Goal: Navigation & Orientation: Find specific page/section

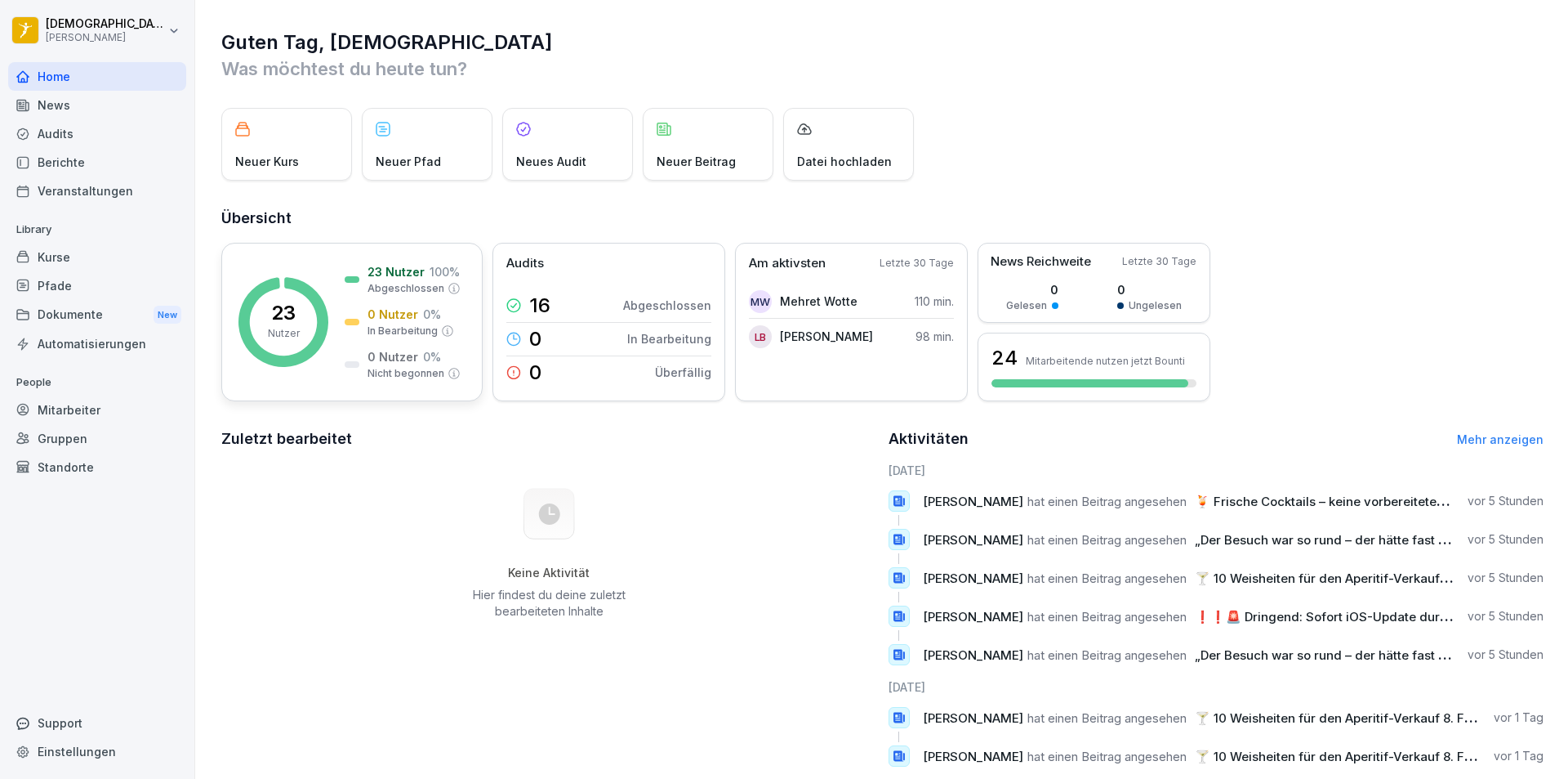
click at [417, 271] on p "23 Nutzer" at bounding box center [396, 271] width 58 height 17
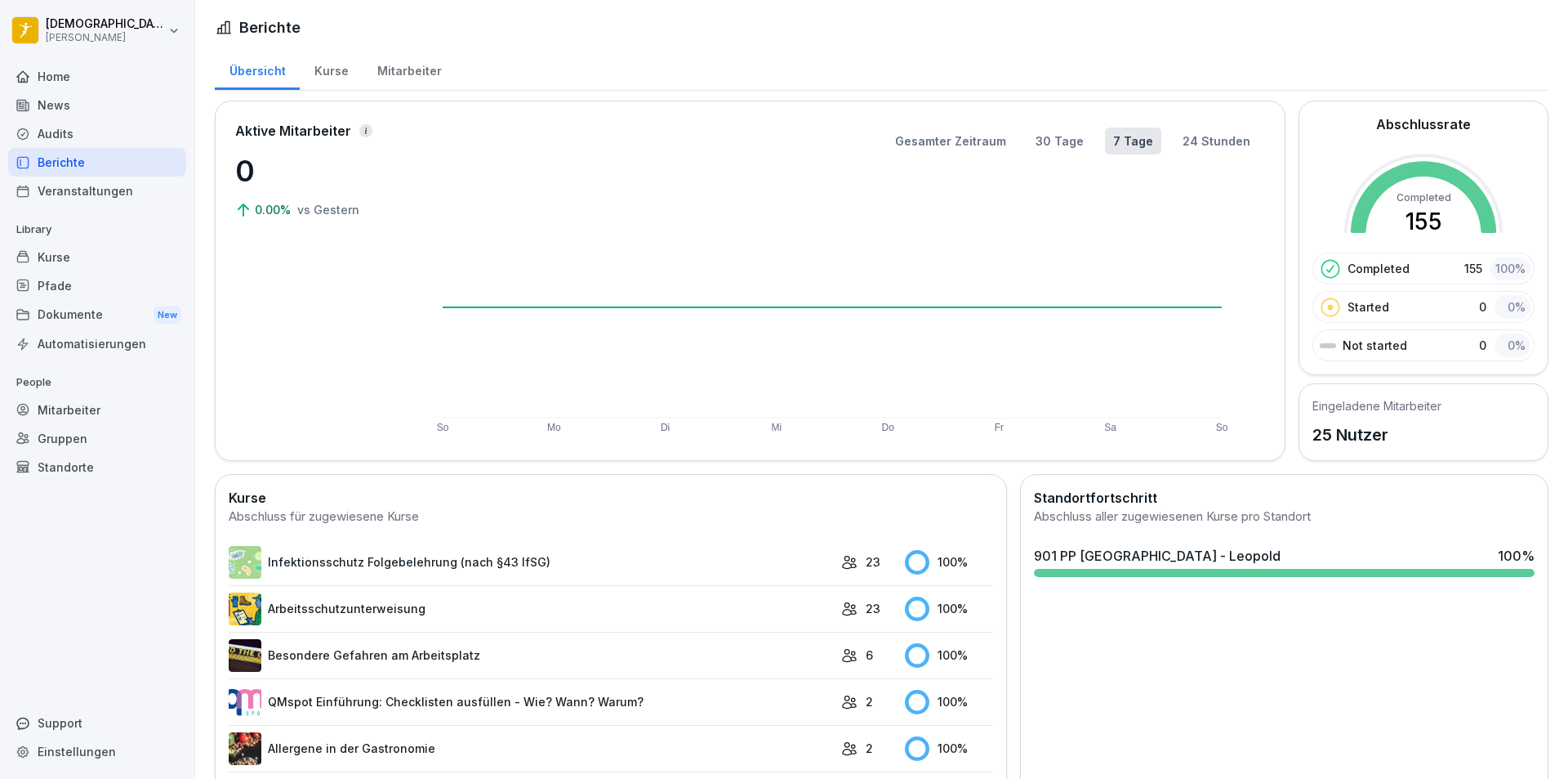
click at [392, 65] on div "Mitarbeiter" at bounding box center [409, 70] width 93 height 42
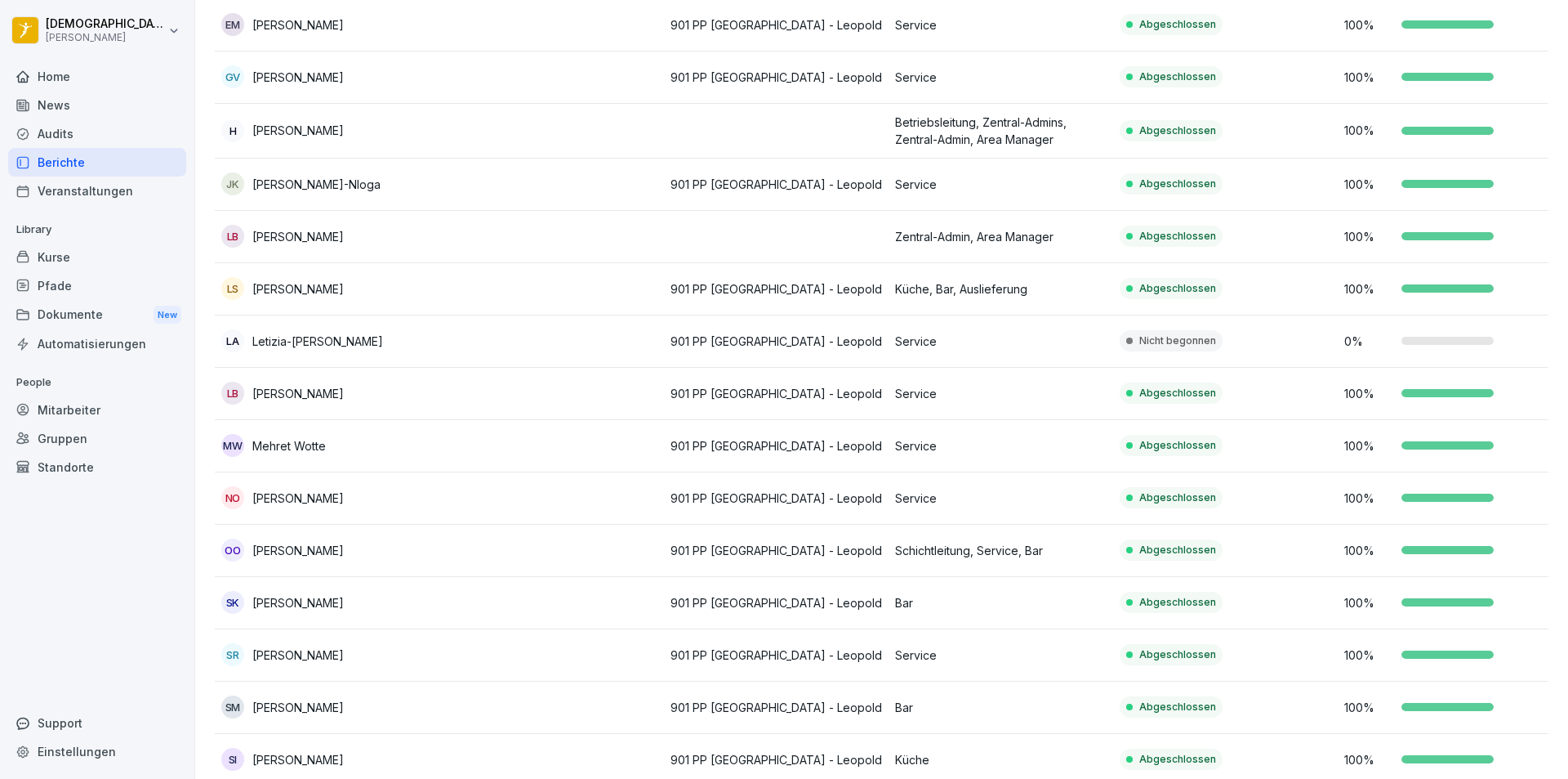
scroll to position [752, 0]
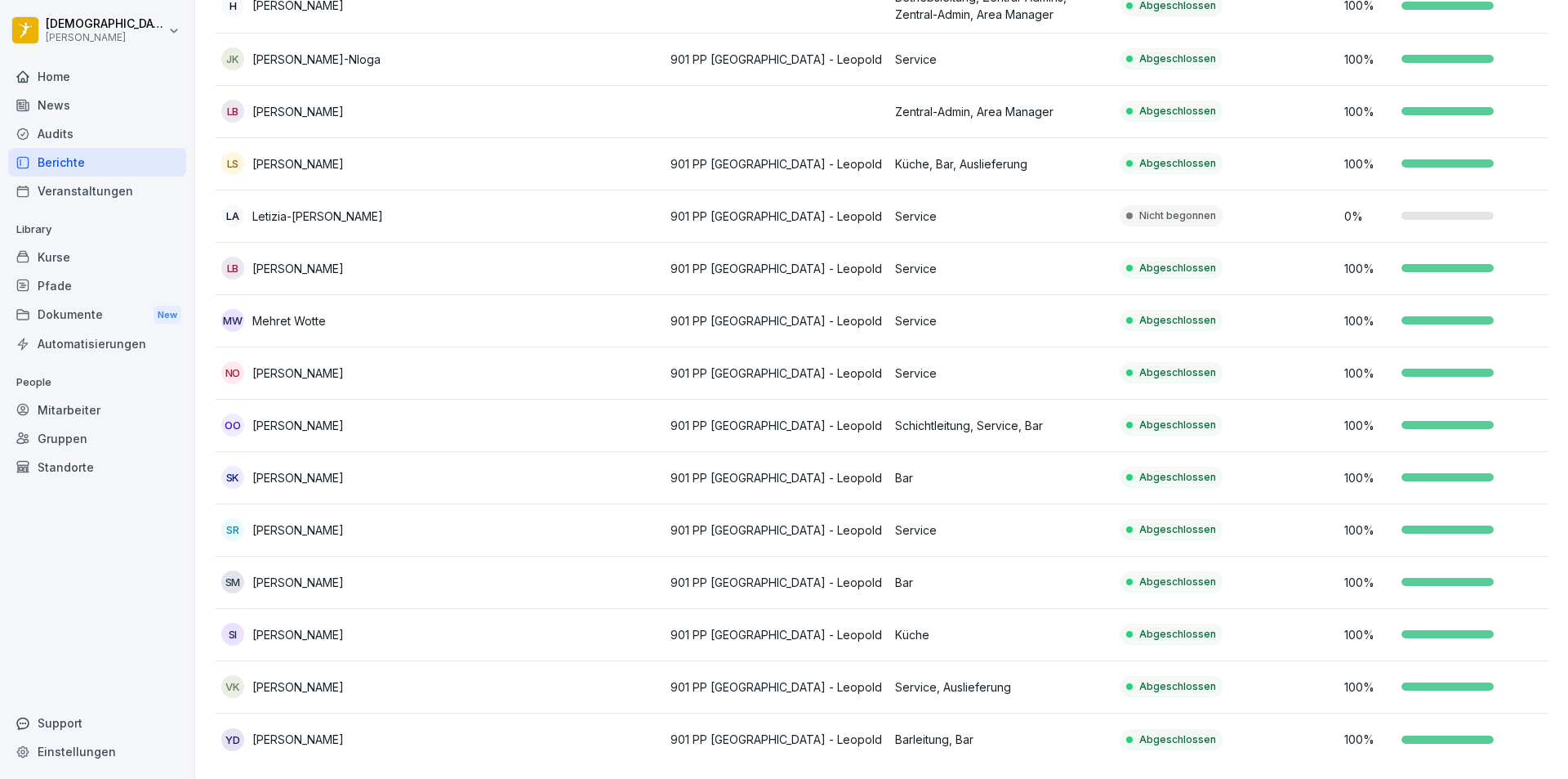
click at [66, 103] on div "News" at bounding box center [96, 104] width 178 height 29
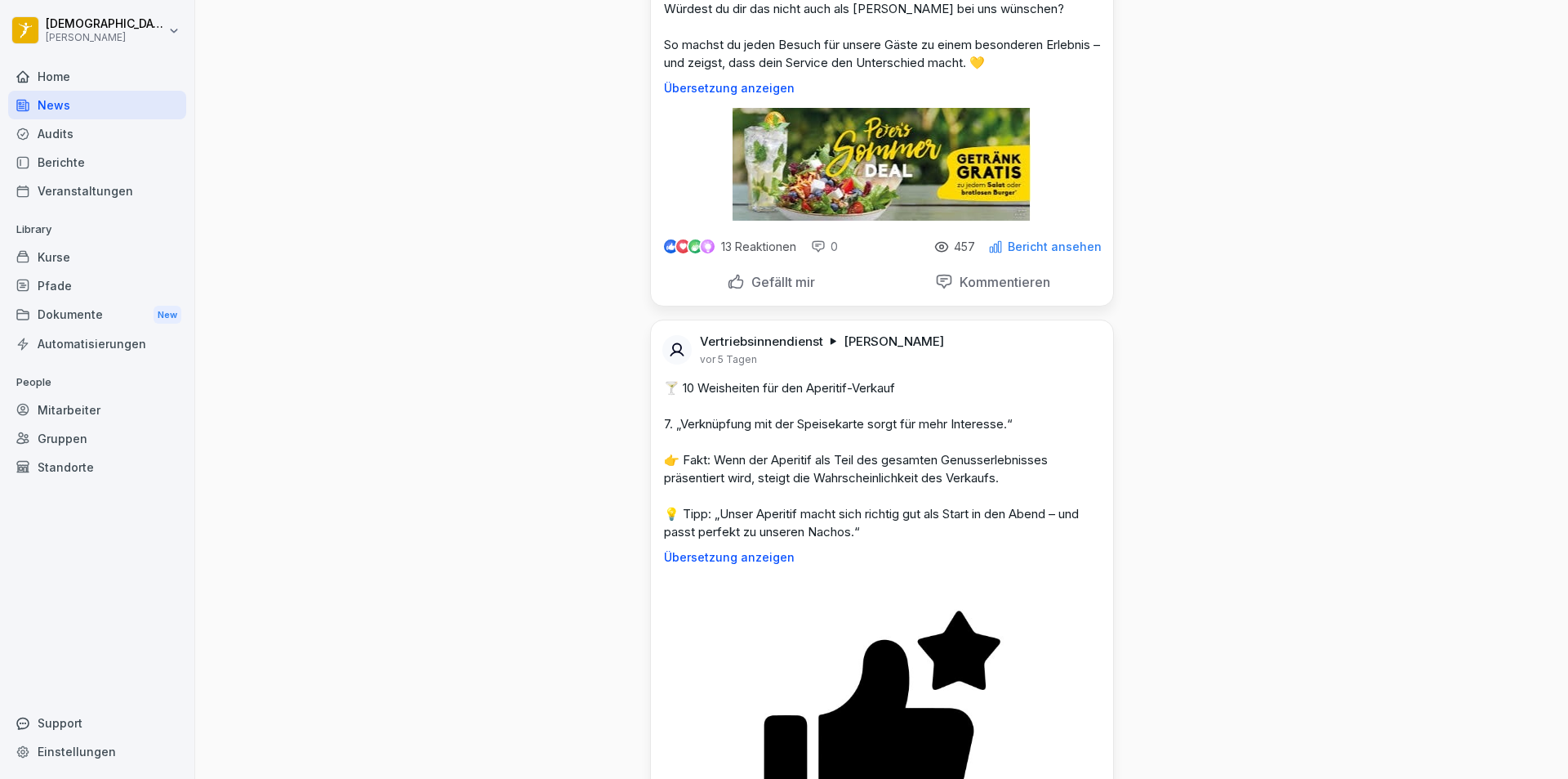
scroll to position [3759, 0]
